Goal: Information Seeking & Learning: Learn about a topic

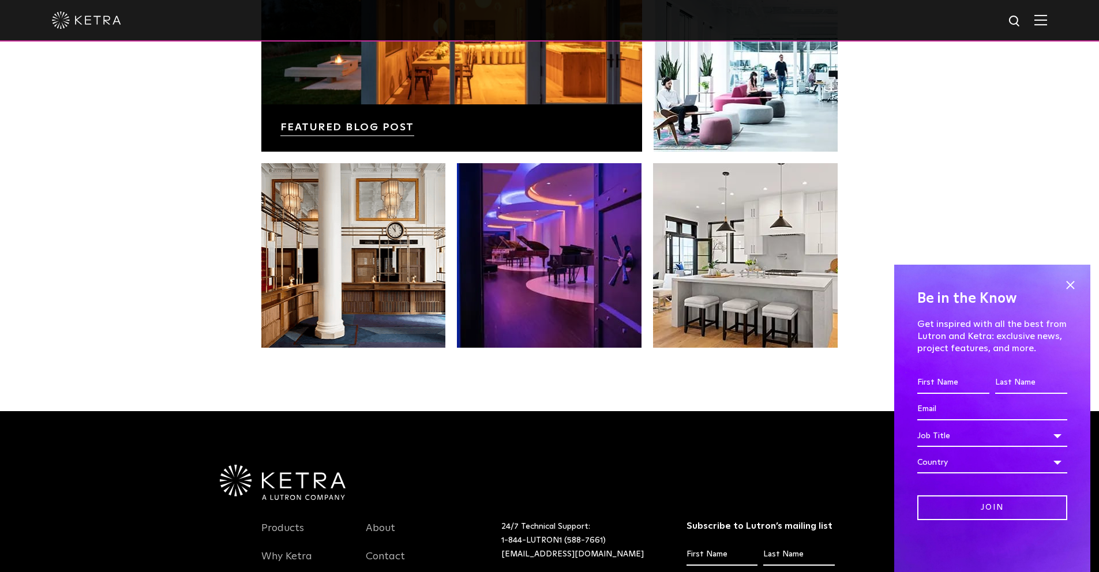
scroll to position [2308, 0]
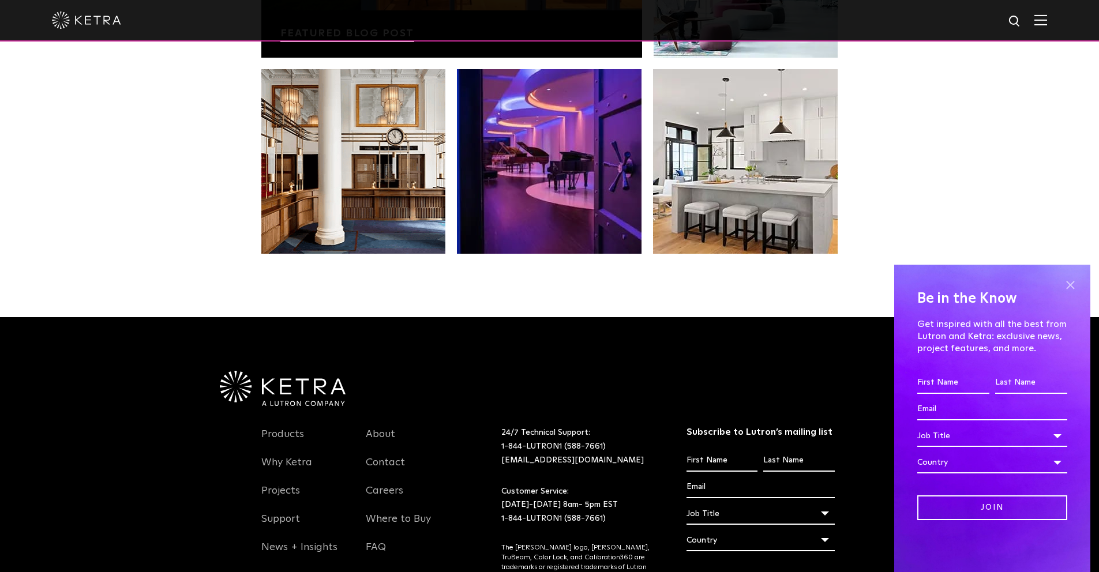
click at [1069, 285] on span at bounding box center [1069, 284] width 17 height 17
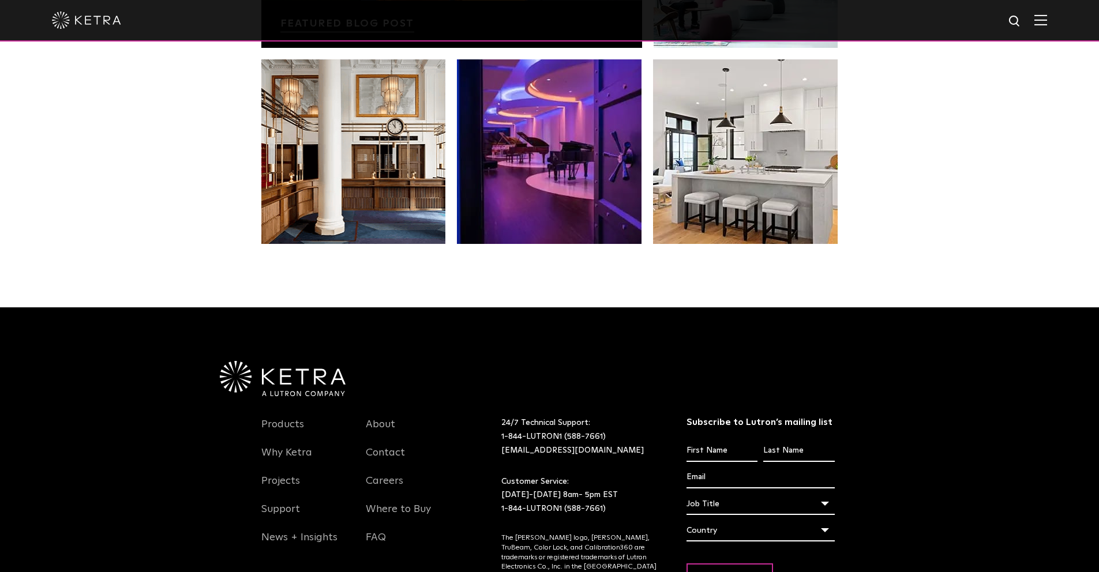
scroll to position [2320, 0]
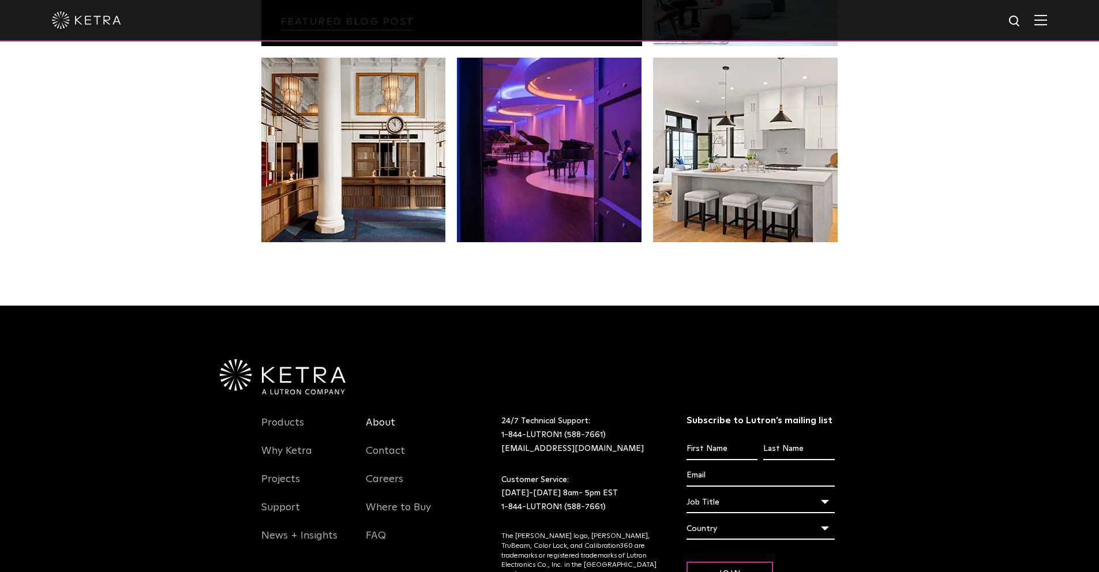
click at [379, 427] on link "About" at bounding box center [380, 429] width 29 height 27
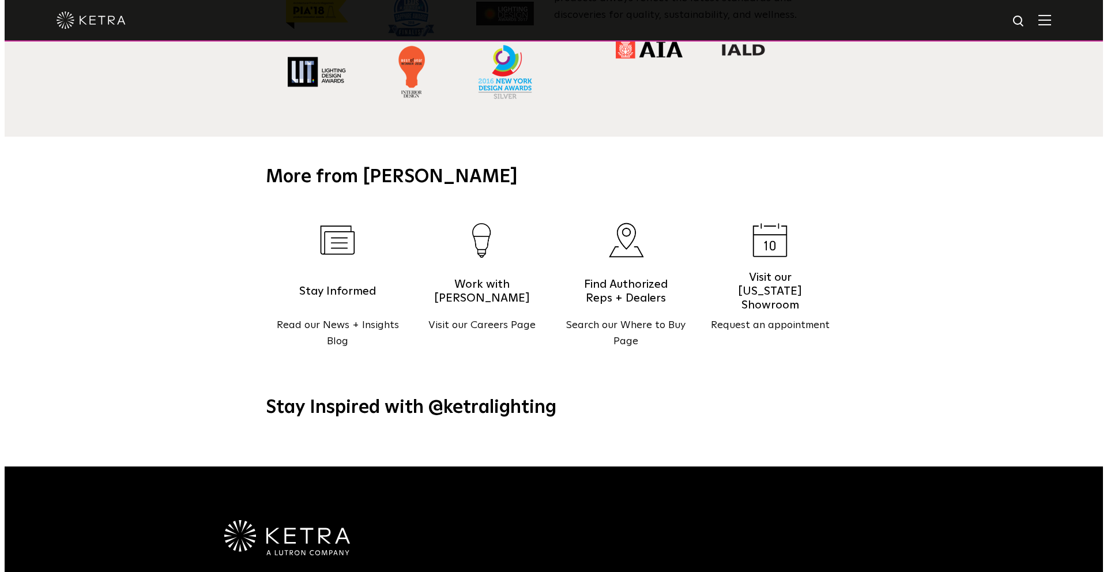
scroll to position [1484, 0]
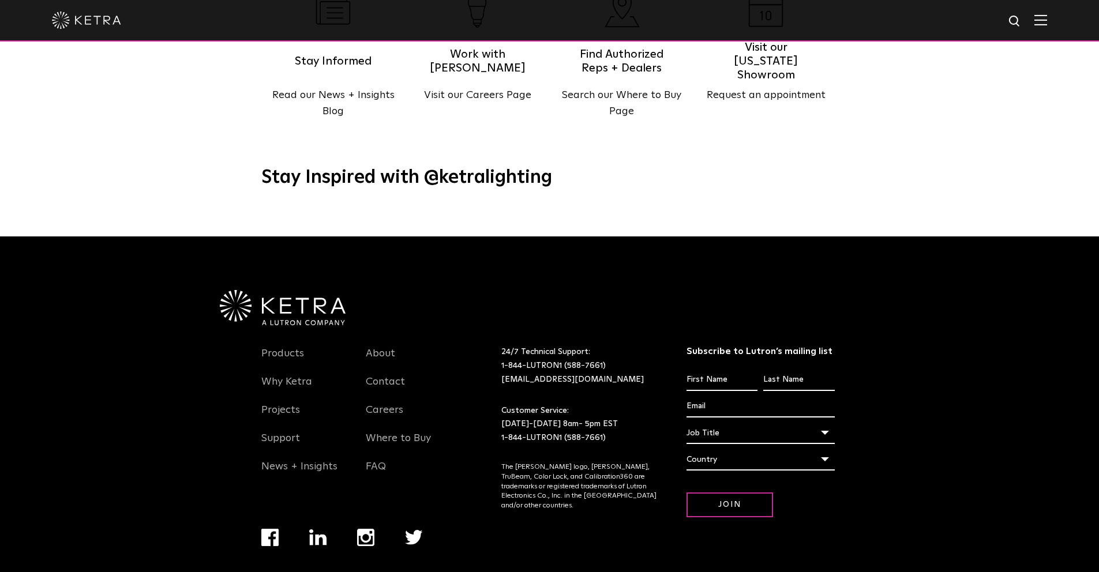
click at [1045, 27] on div at bounding box center [549, 20] width 995 height 40
click at [1047, 20] on img at bounding box center [1040, 19] width 13 height 11
